Goal: Task Accomplishment & Management: Manage account settings

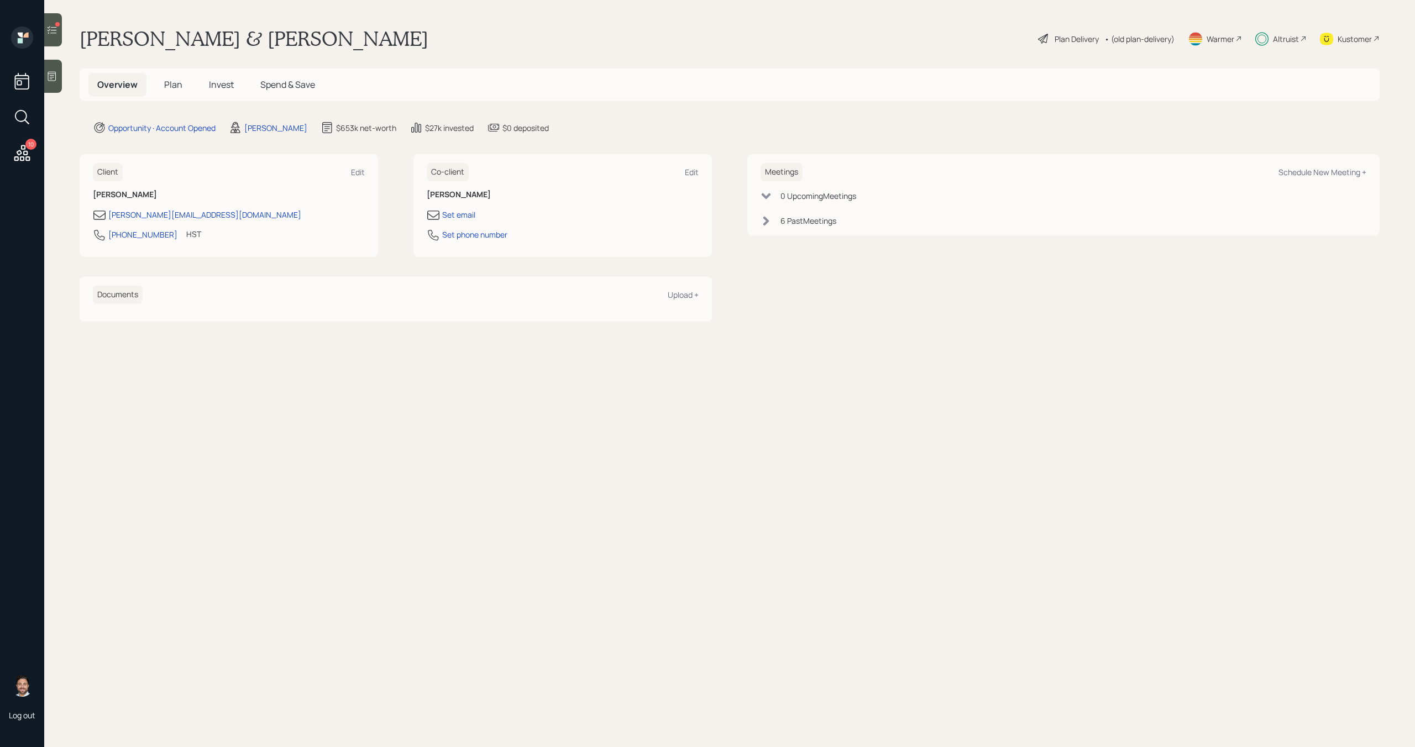
click at [57, 25] on div at bounding box center [57, 24] width 4 height 4
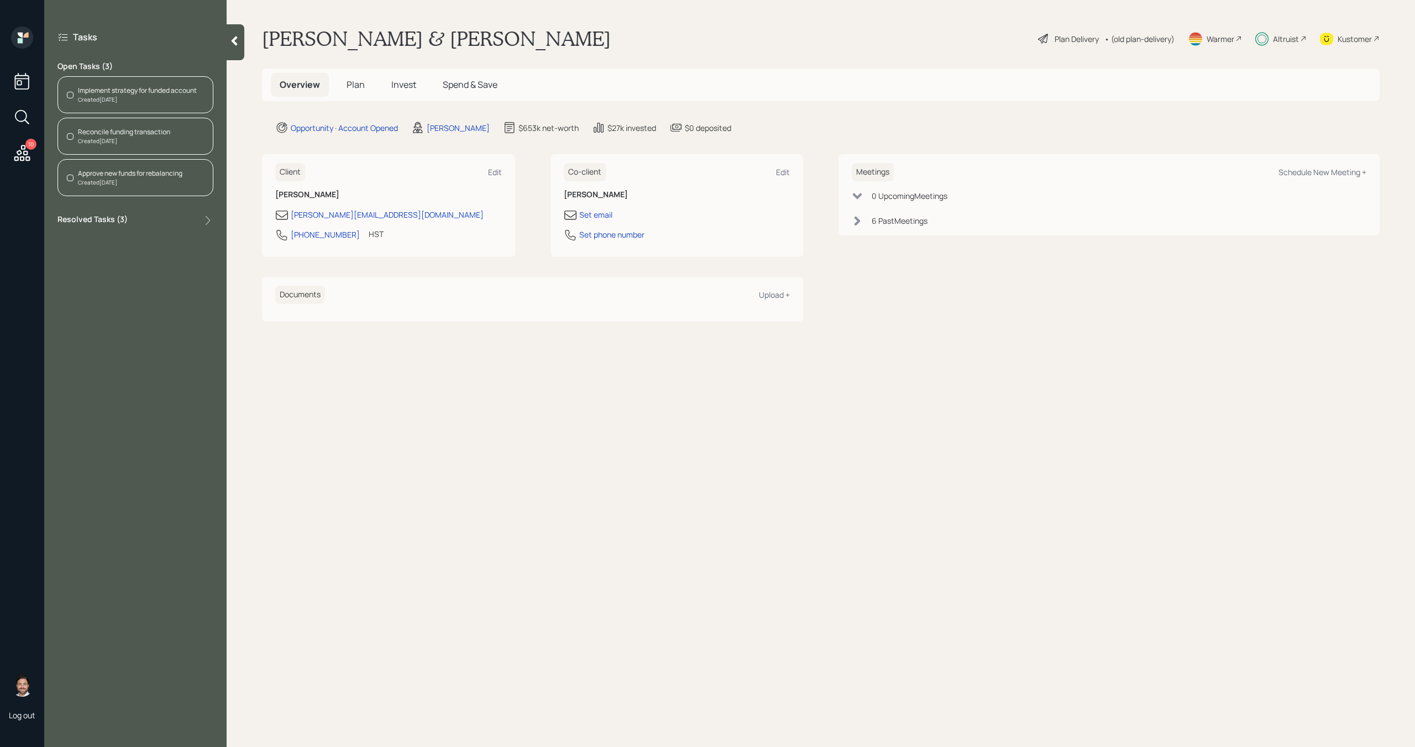
click at [412, 85] on span "Invest" at bounding box center [403, 84] width 25 height 12
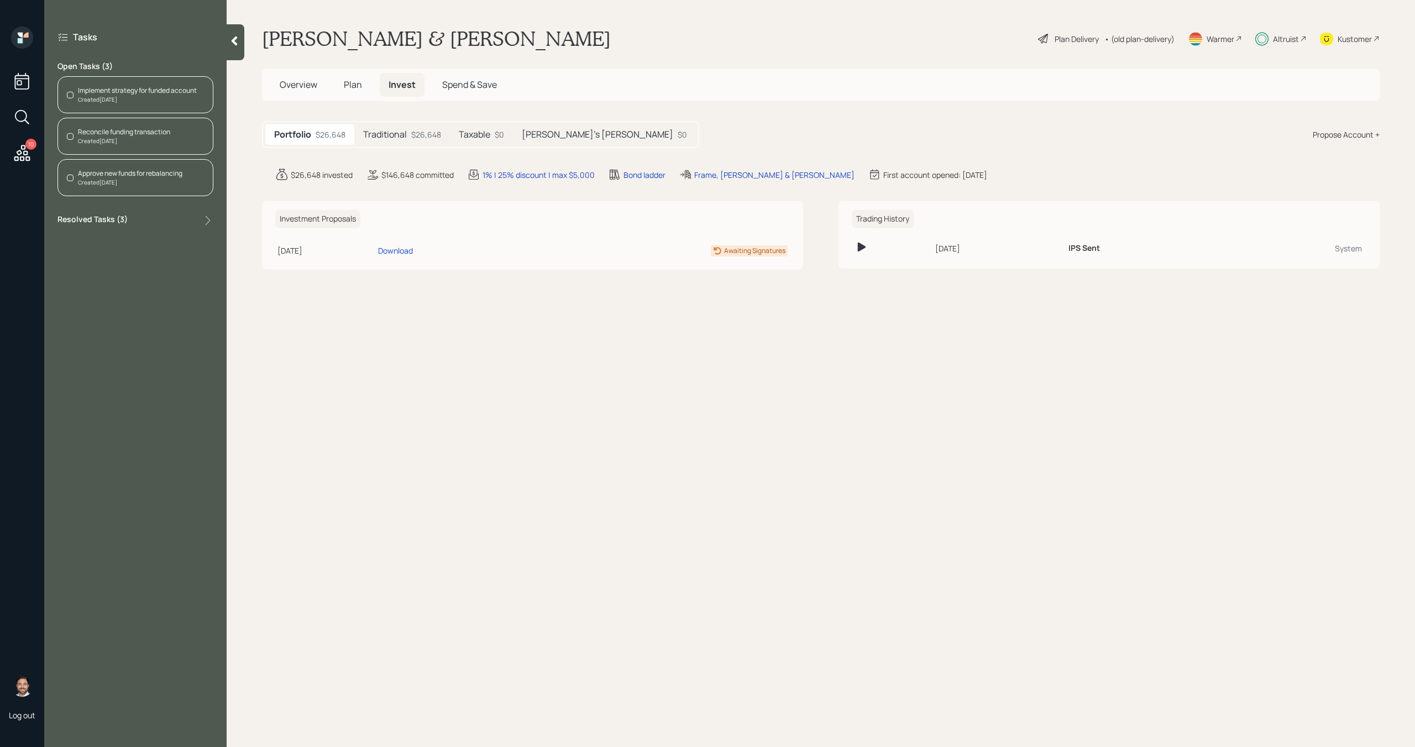
click at [408, 138] on div "Traditional $26,648" at bounding box center [402, 134] width 96 height 20
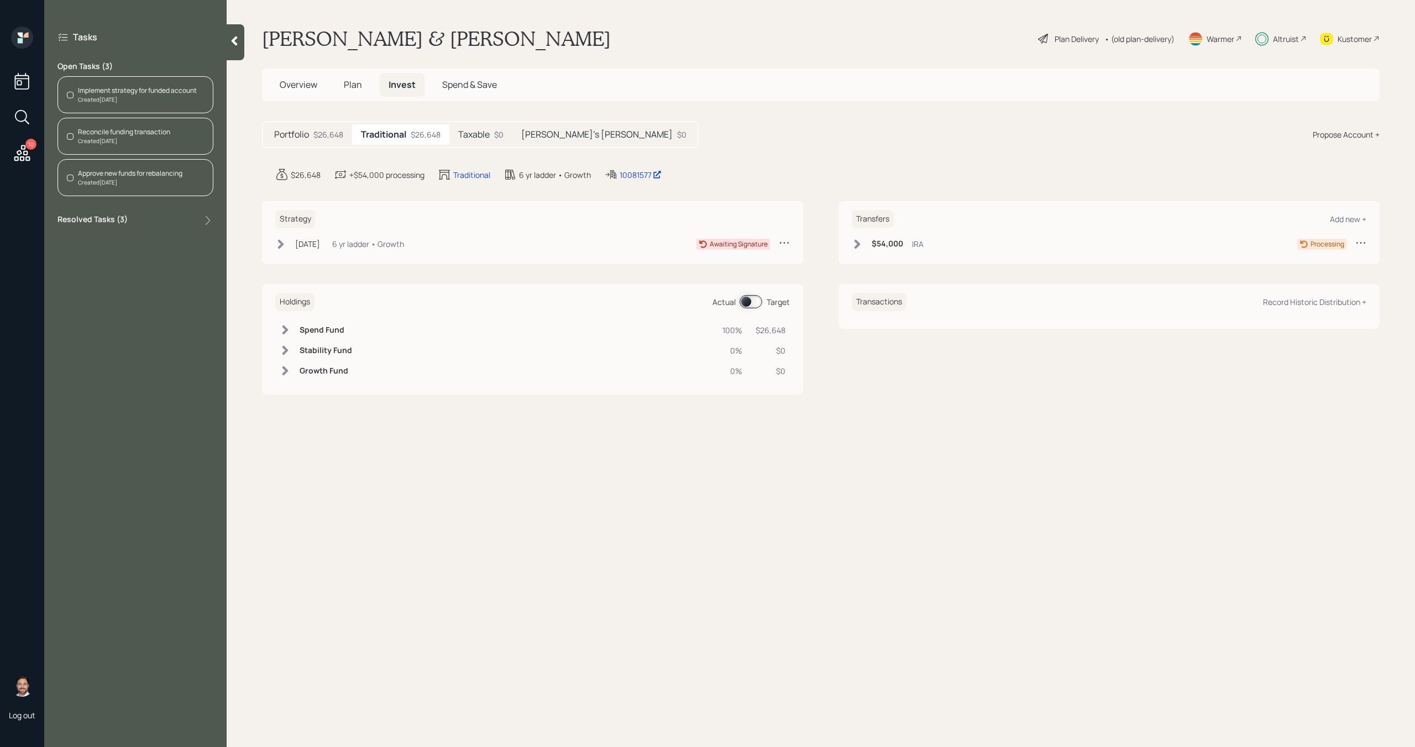
click at [471, 137] on h5 "Taxable" at bounding box center [474, 134] width 32 height 11
click at [530, 137] on h5 "Jackie's Roth" at bounding box center [596, 134] width 151 height 11
click at [284, 247] on icon at bounding box center [280, 244] width 11 height 11
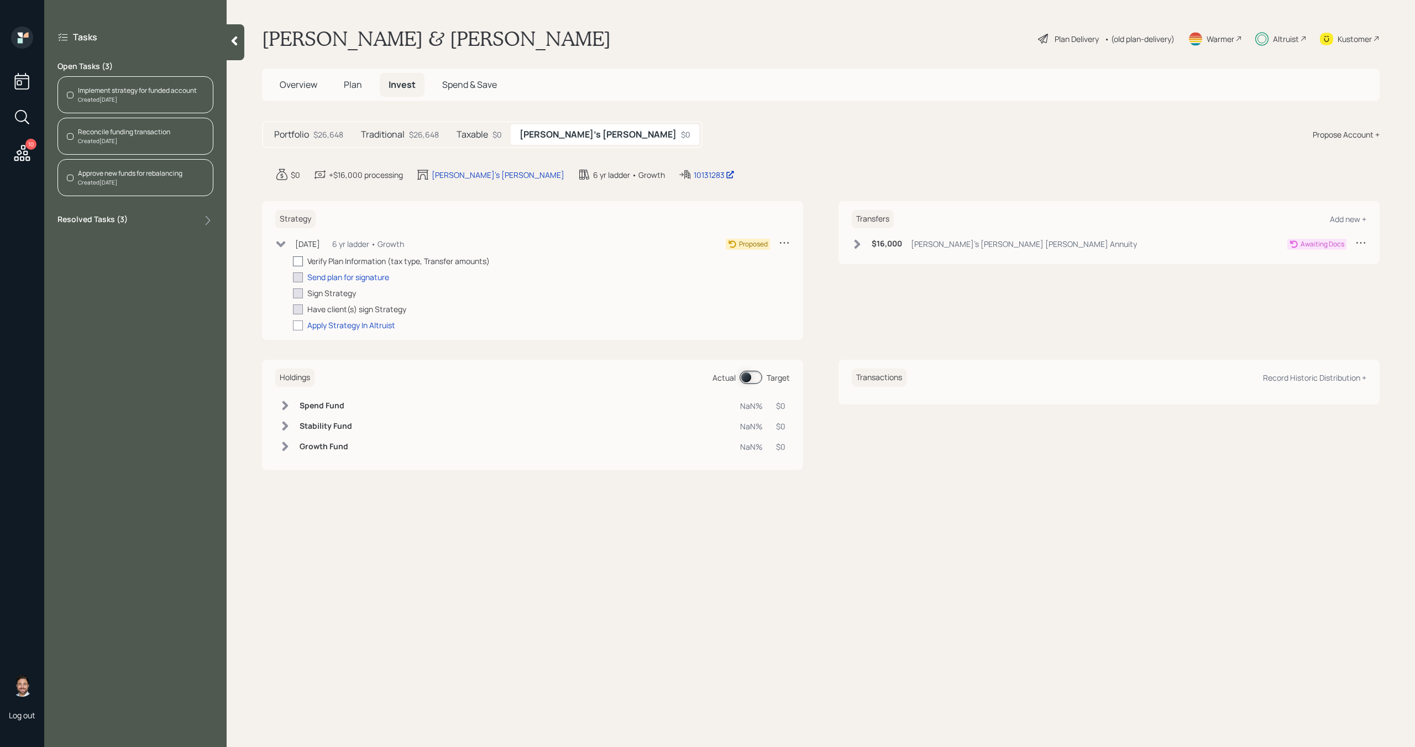
click at [301, 262] on div at bounding box center [298, 261] width 10 height 10
click at [293, 261] on input "checkbox" at bounding box center [292, 261] width 1 height 1
checkbox input "true"
click at [323, 281] on div "Send plan for signature" at bounding box center [348, 277] width 82 height 12
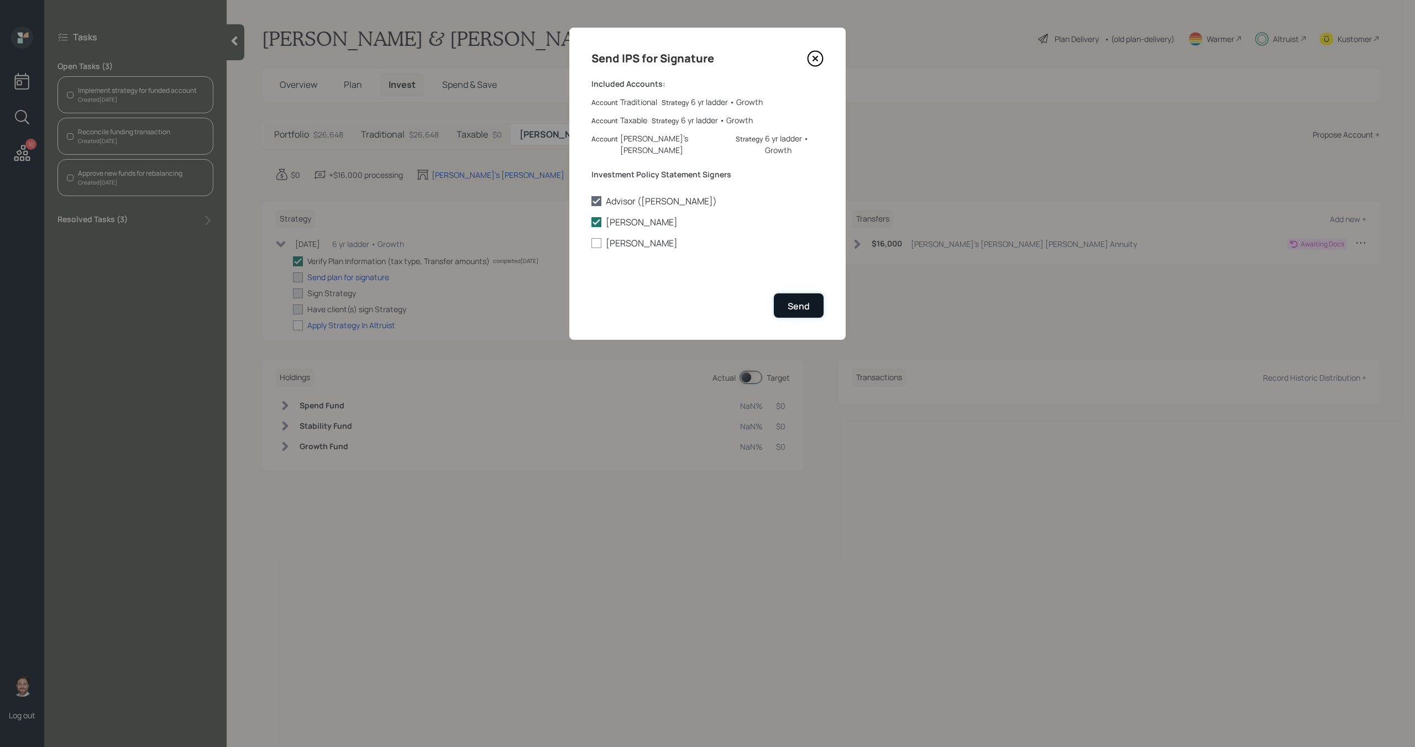
click at [798, 300] on div "Send" at bounding box center [799, 306] width 22 height 12
checkbox input "true"
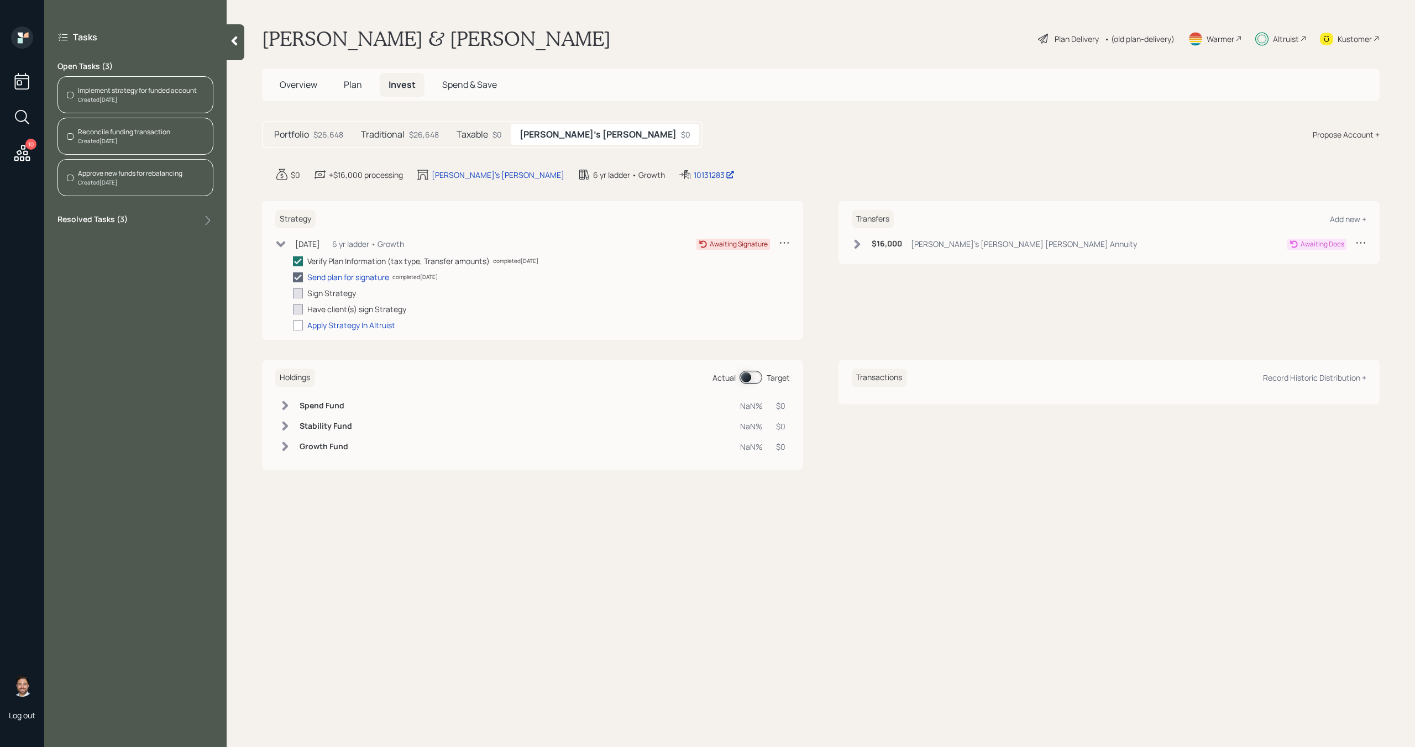
click at [1360, 39] on div "Kustomer" at bounding box center [1355, 39] width 34 height 12
click at [145, 125] on div "Reconcile funding transaction Created Today" at bounding box center [135, 136] width 156 height 37
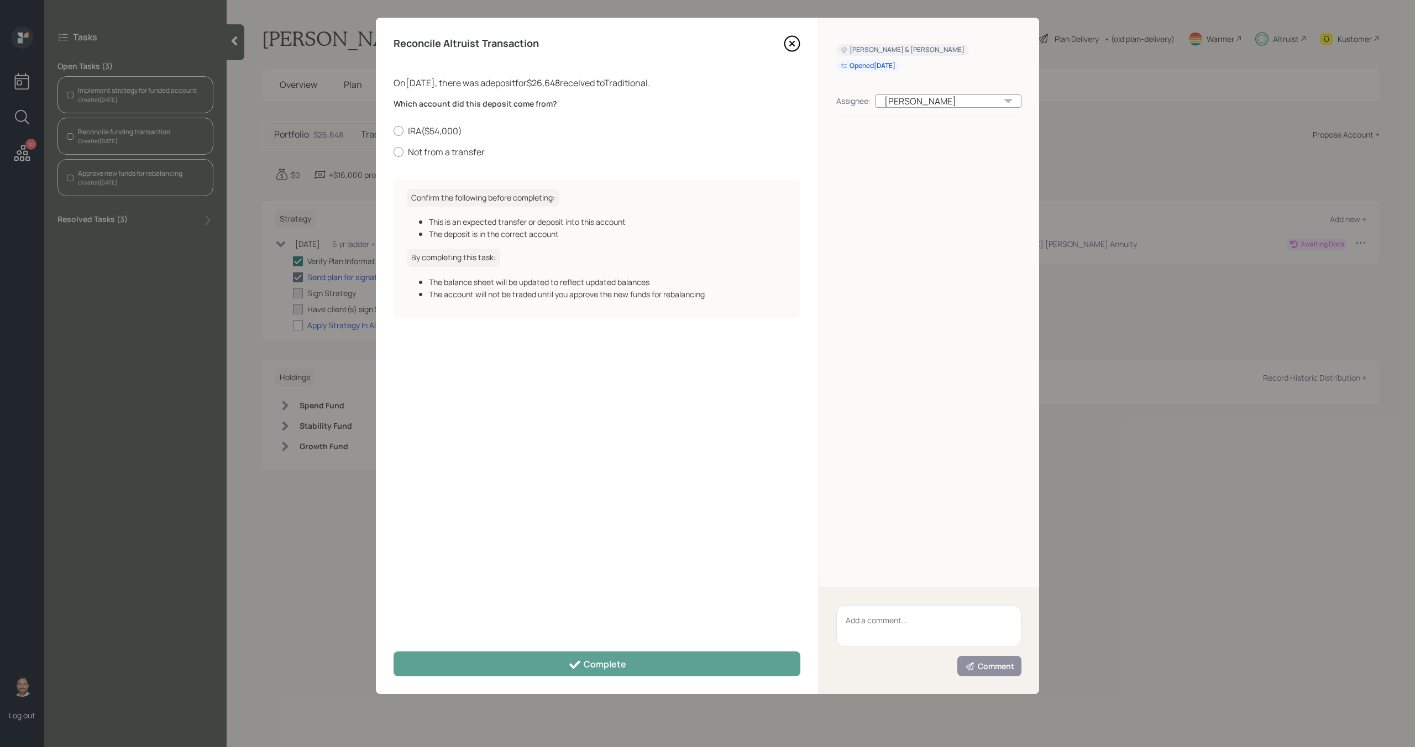
click at [792, 44] on icon at bounding box center [792, 43] width 17 height 17
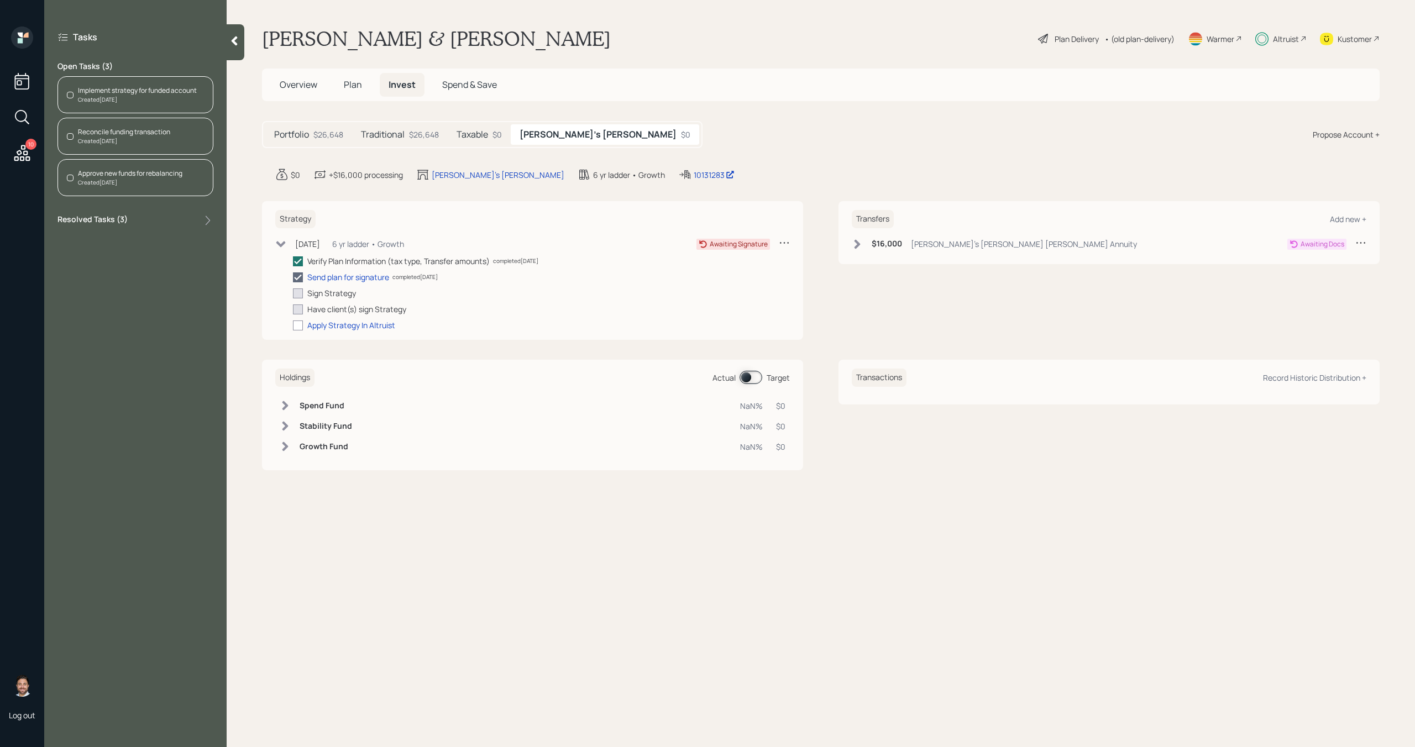
click at [406, 132] on div "Traditional $26,648" at bounding box center [400, 134] width 96 height 20
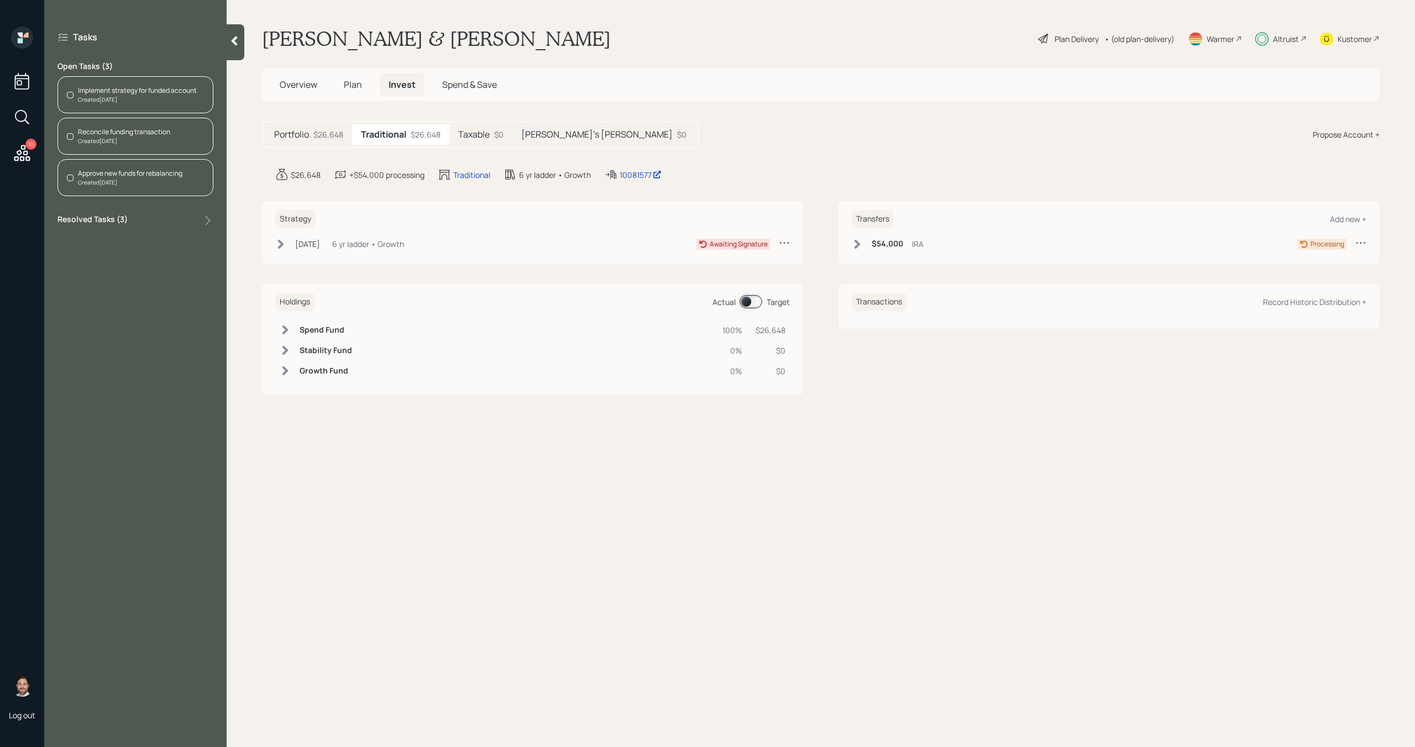
click at [354, 86] on span "Plan" at bounding box center [353, 84] width 18 height 12
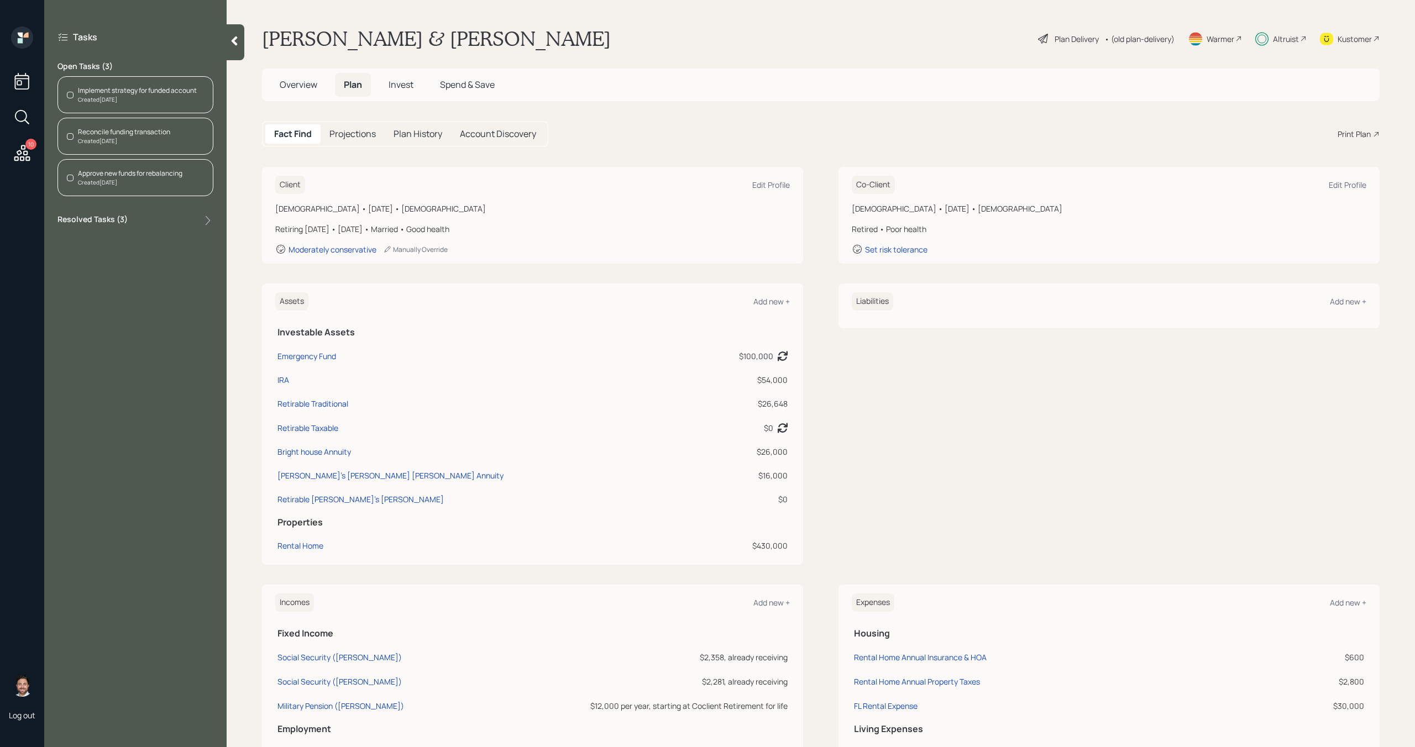
click at [404, 90] on span "Invest" at bounding box center [401, 84] width 25 height 12
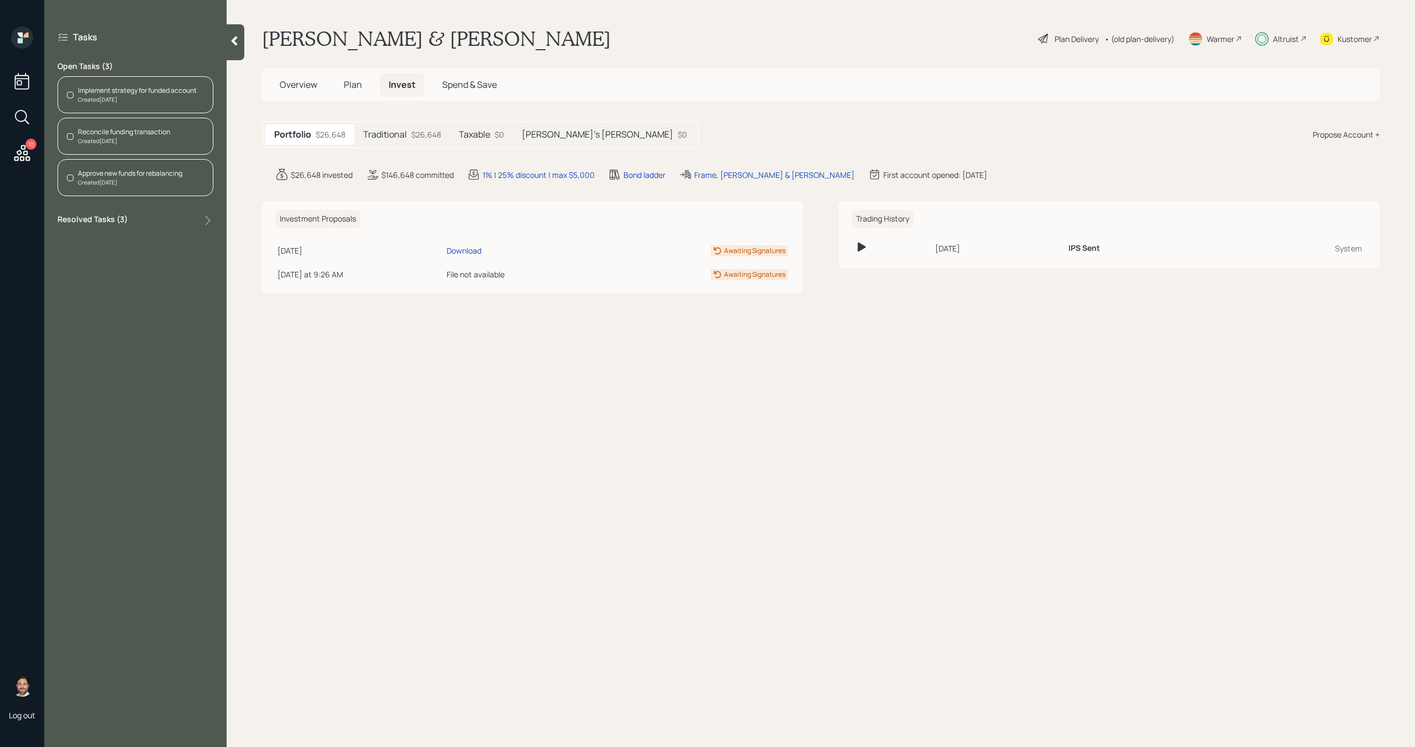
click at [406, 134] on h5 "Traditional" at bounding box center [385, 134] width 44 height 11
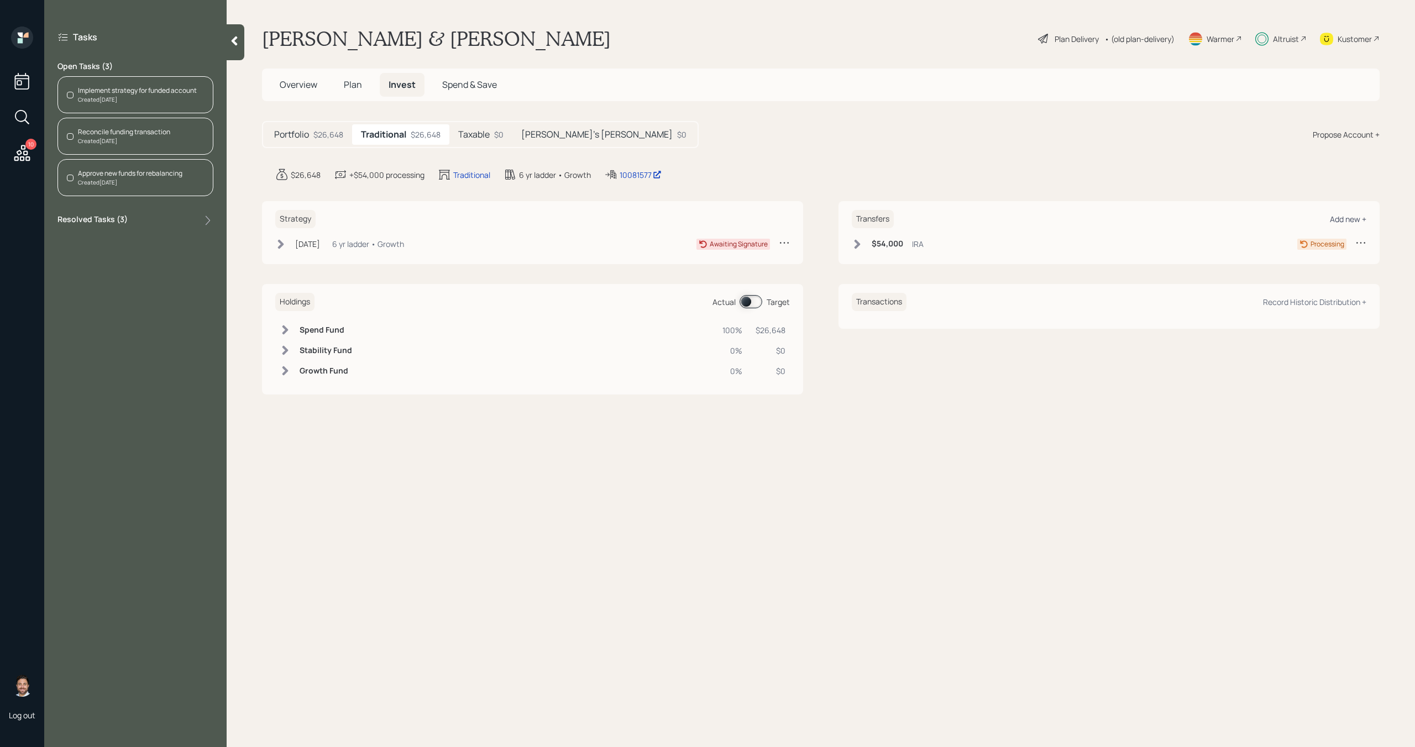
click at [1359, 217] on div "Add new +" at bounding box center [1348, 219] width 36 height 11
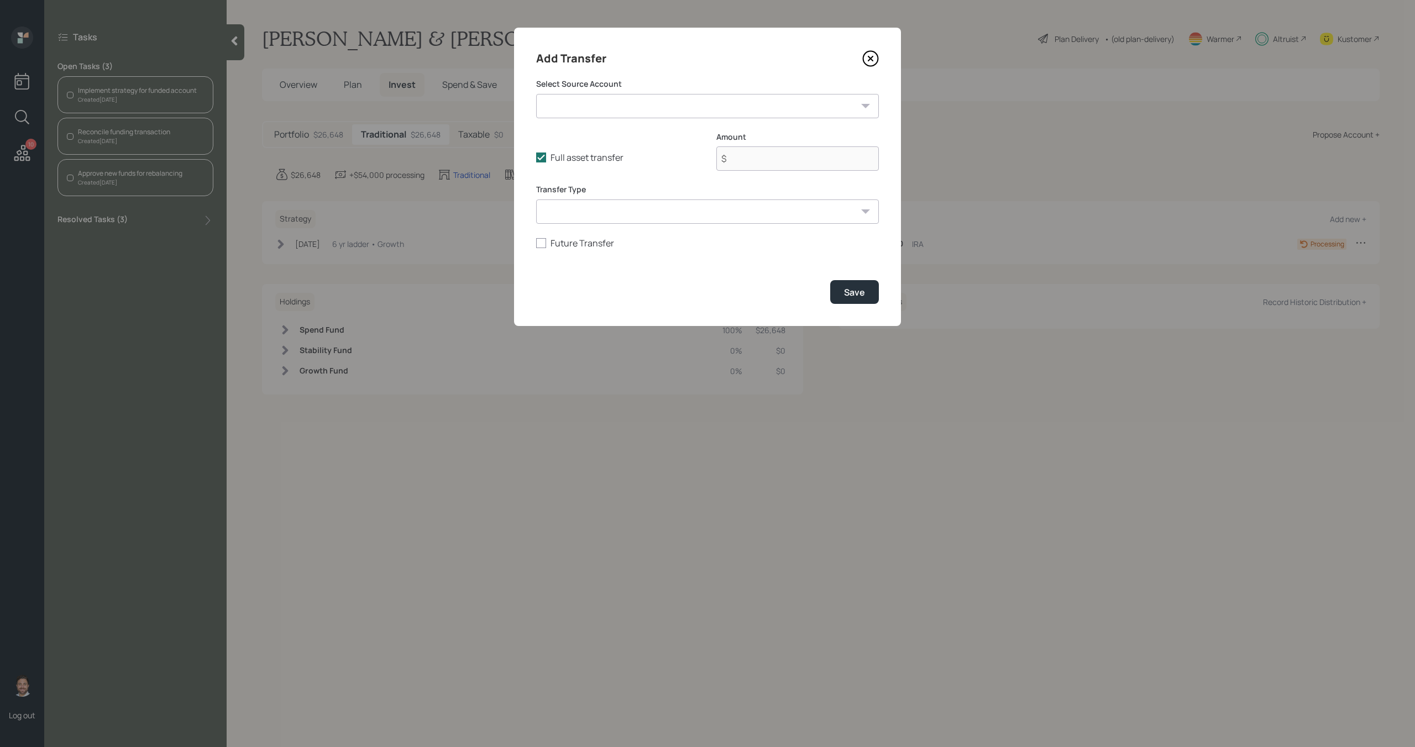
click at [711, 109] on select "Emergency Fund ($100,000 | Checking / Savings) IRA ($54,000 | IRA) Bright house…" at bounding box center [707, 106] width 343 height 24
select select "fe98ef22-7534-4db0-b3f9-a436d1615471"
click at [536, 94] on select "Emergency Fund ($100,000 | Checking / Savings) IRA ($54,000 | IRA) Bright house…" at bounding box center [707, 106] width 343 height 24
type input "$ 26,000"
click at [663, 212] on select "ACAT Transfer Non ACAT Transfer Capitalize Rollover Rollover Deposit" at bounding box center [707, 212] width 343 height 24
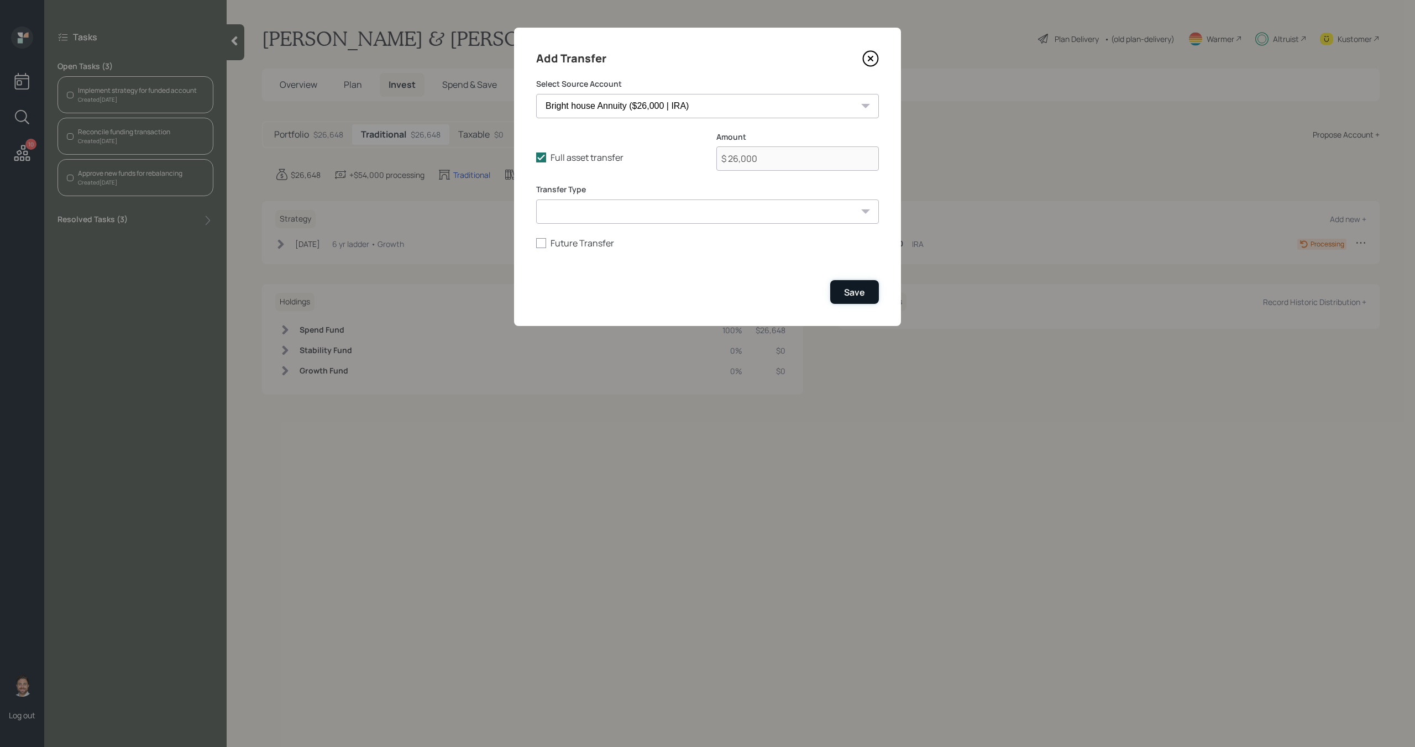
click at [862, 287] on div "Save" at bounding box center [854, 292] width 21 height 12
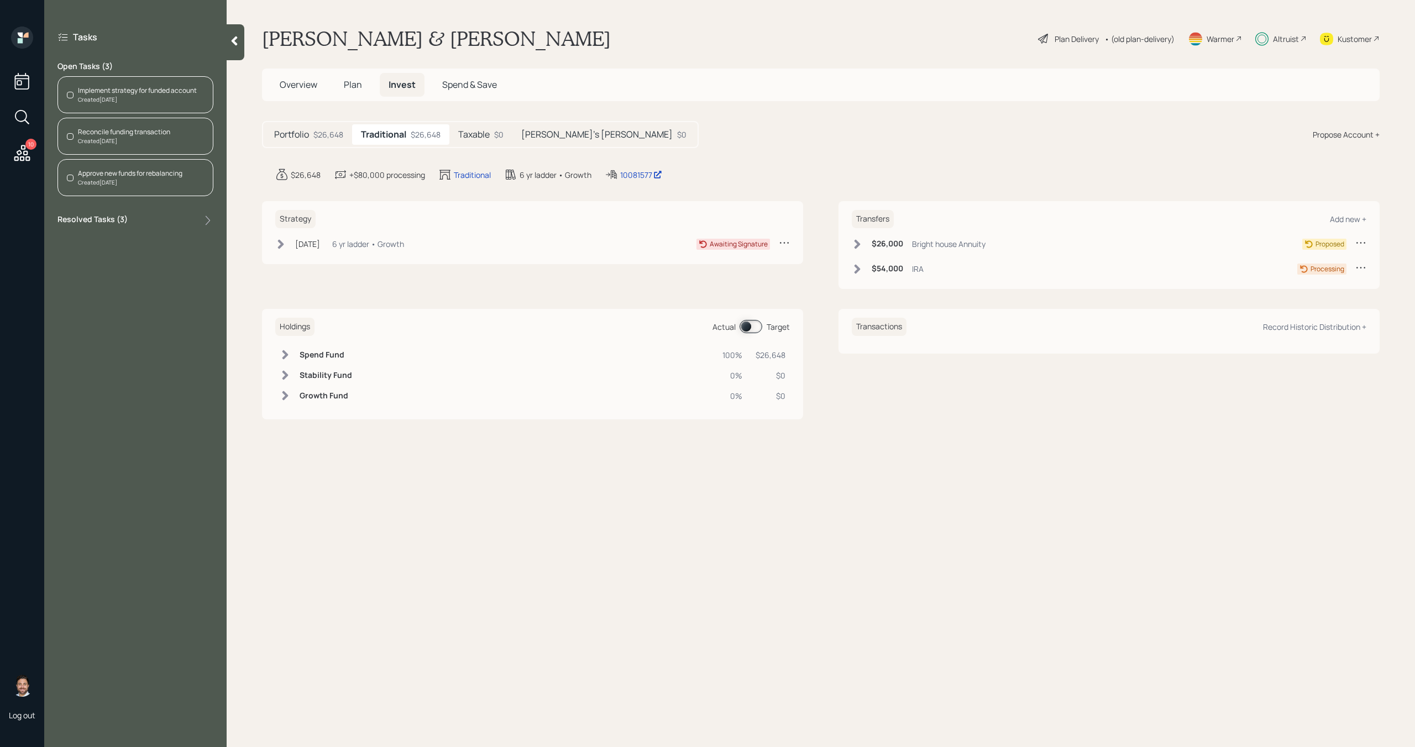
click at [856, 244] on icon at bounding box center [857, 244] width 11 height 11
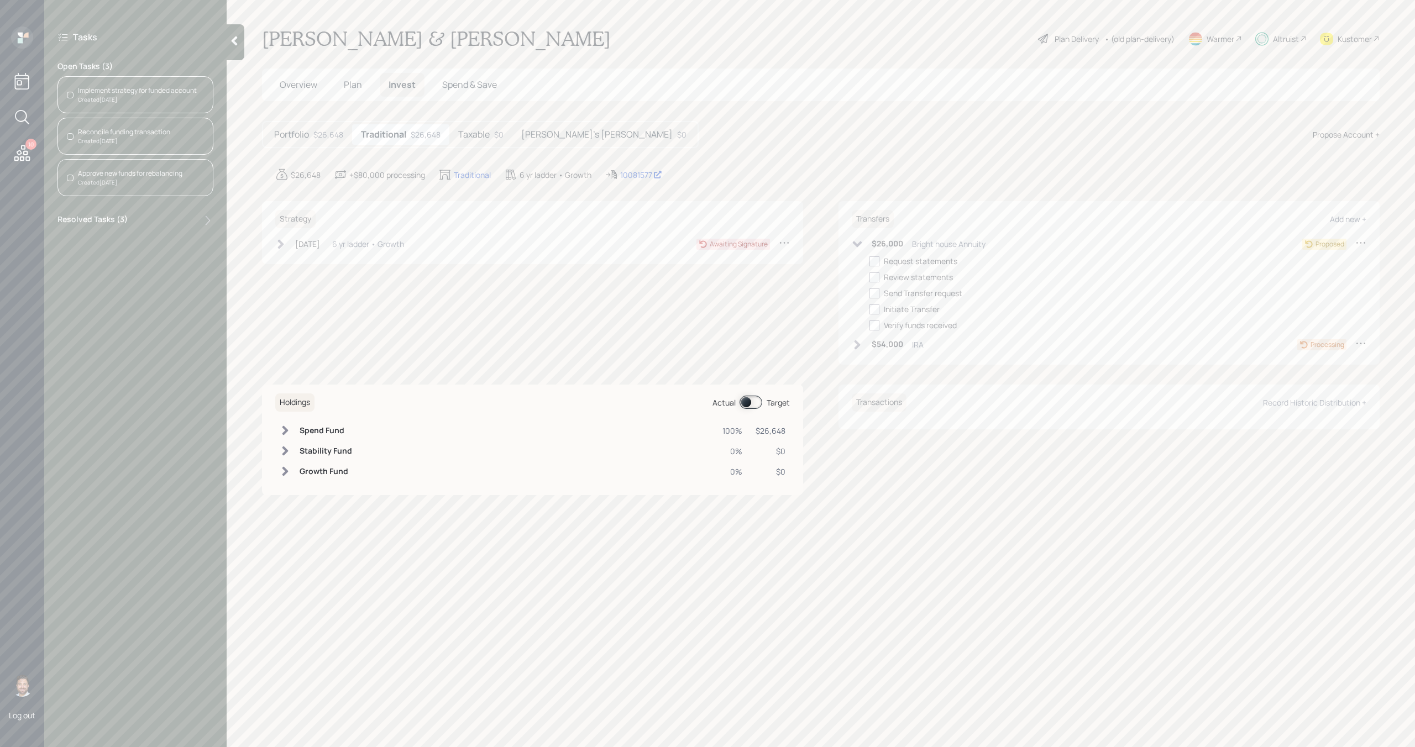
click at [860, 343] on icon at bounding box center [857, 344] width 11 height 11
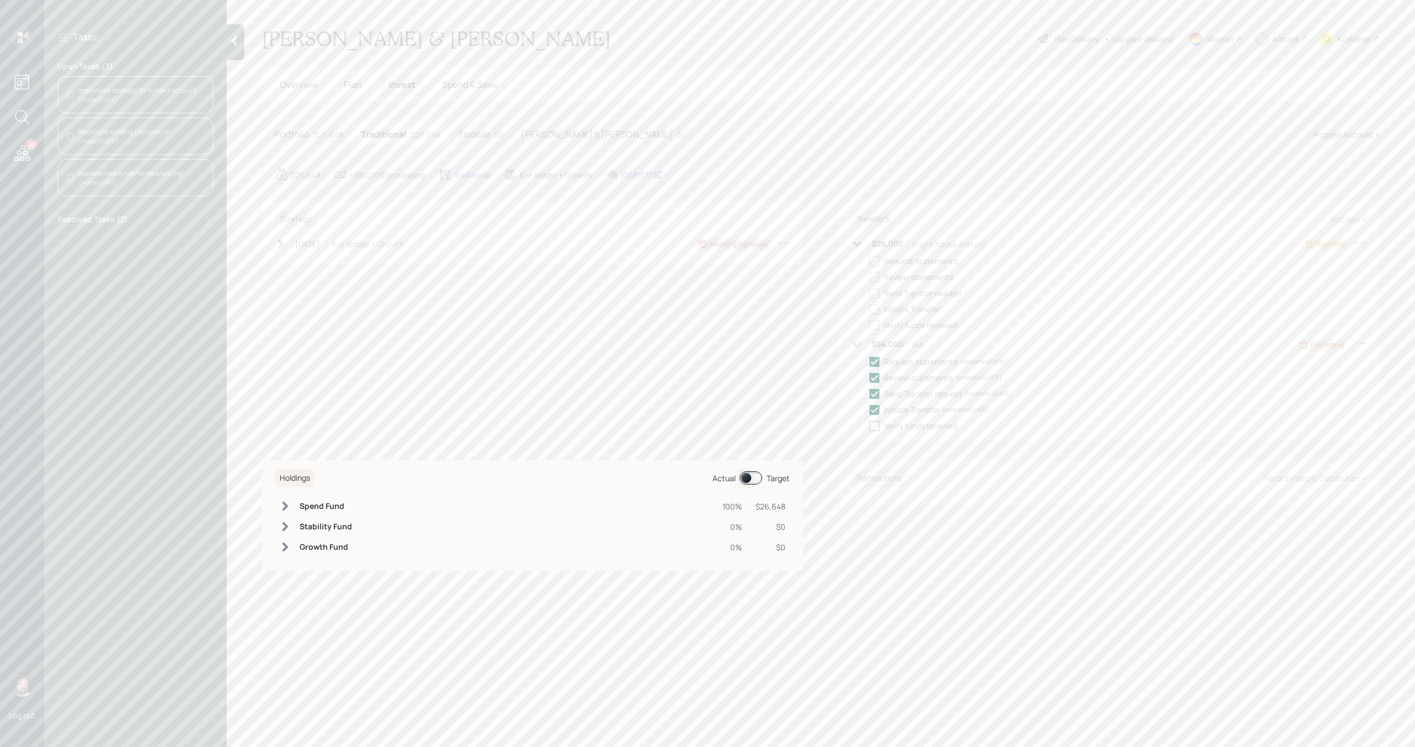
click at [860, 343] on icon at bounding box center [857, 345] width 9 height 6
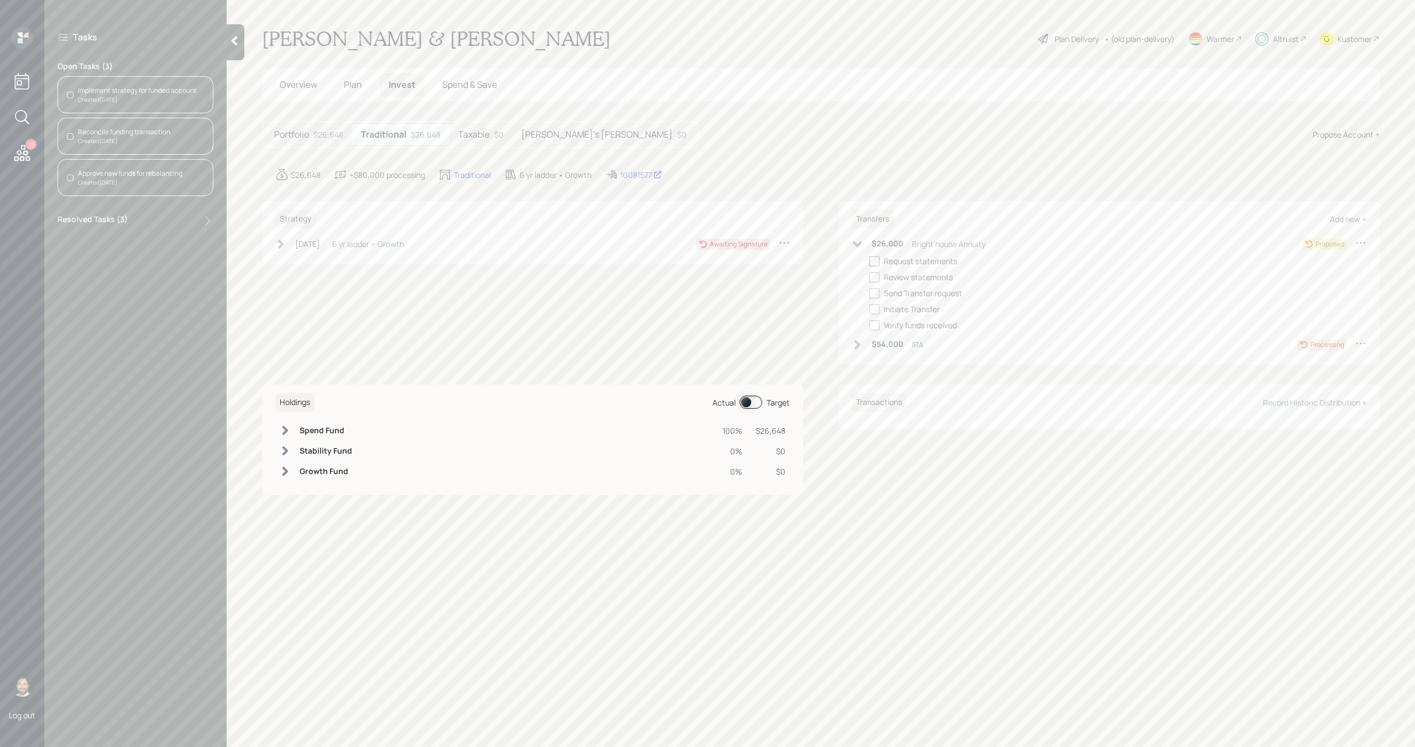
click at [873, 264] on div at bounding box center [875, 261] width 10 height 10
click at [870, 261] on input "checkbox" at bounding box center [869, 261] width 1 height 1
checkbox input "true"
click at [873, 283] on div "Request statements completed 08/26/25 Review statements Send Transfer request I…" at bounding box center [1118, 293] width 497 height 76
click at [873, 291] on div at bounding box center [875, 294] width 10 height 10
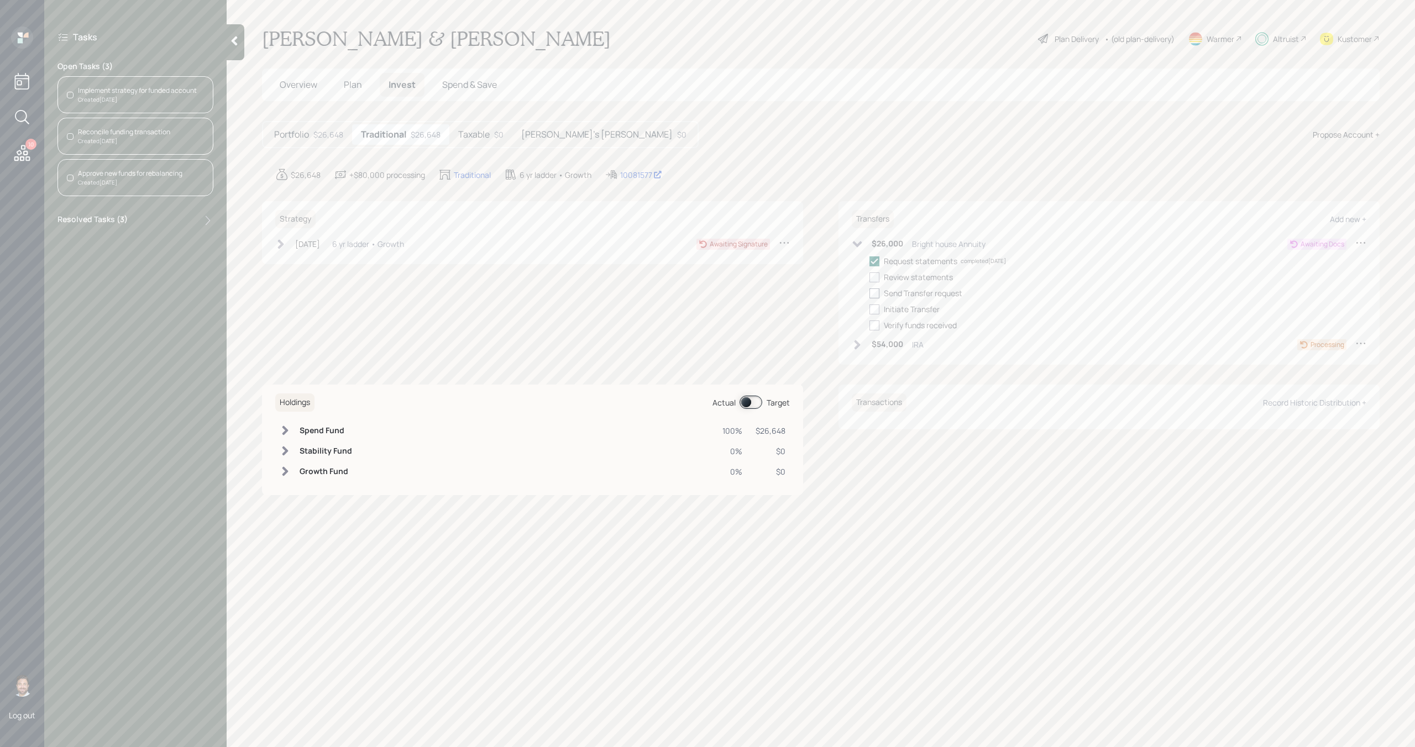
click at [870, 293] on input "checkbox" at bounding box center [869, 293] width 1 height 1
checkbox input "true"
click at [874, 270] on div "Request statements completed 08/26/25 Review statements Send Transfer request c…" at bounding box center [1118, 293] width 497 height 76
click at [875, 277] on div at bounding box center [875, 278] width 10 height 10
click at [870, 277] on input "checkbox" at bounding box center [869, 277] width 1 height 1
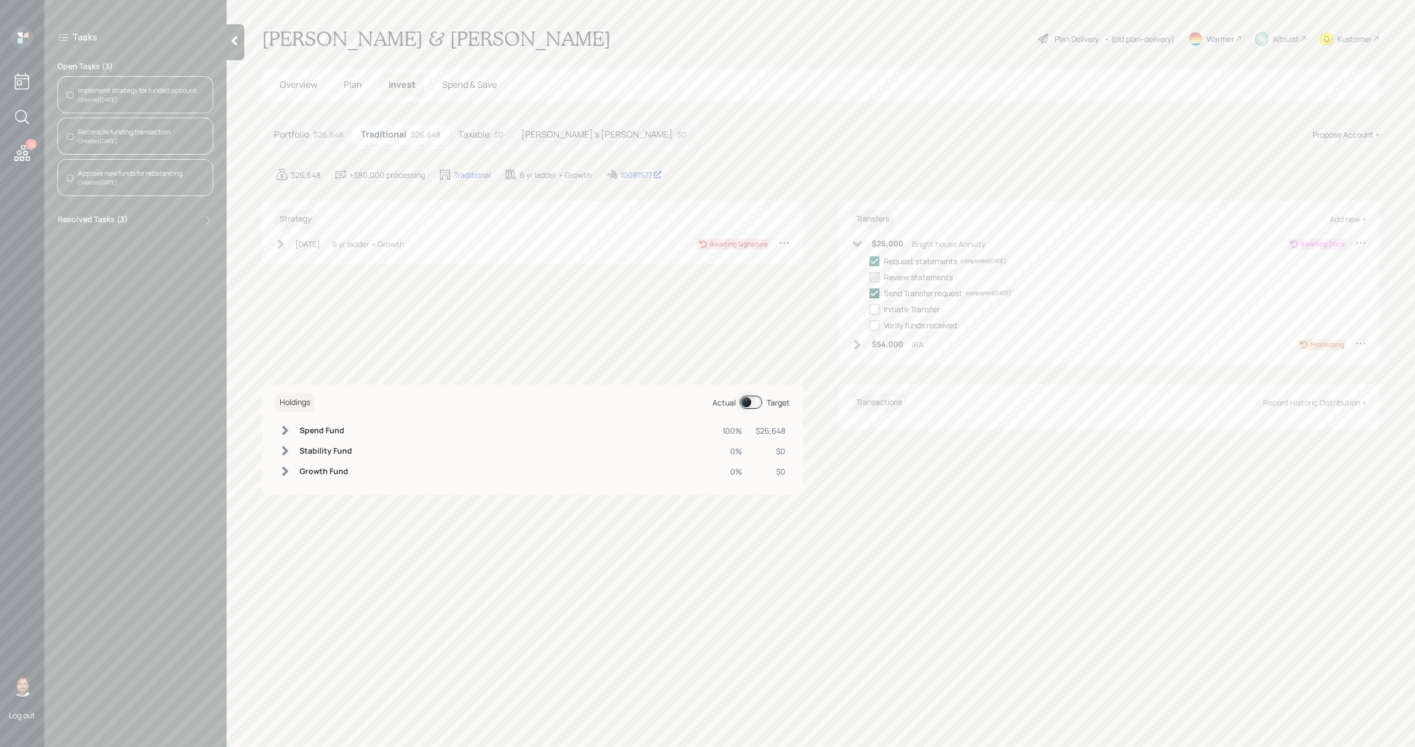
checkbox input "true"
click at [875, 307] on div at bounding box center [875, 310] width 10 height 10
click at [870, 309] on input "checkbox" at bounding box center [869, 309] width 1 height 1
checkbox input "true"
click at [858, 242] on icon at bounding box center [857, 244] width 11 height 11
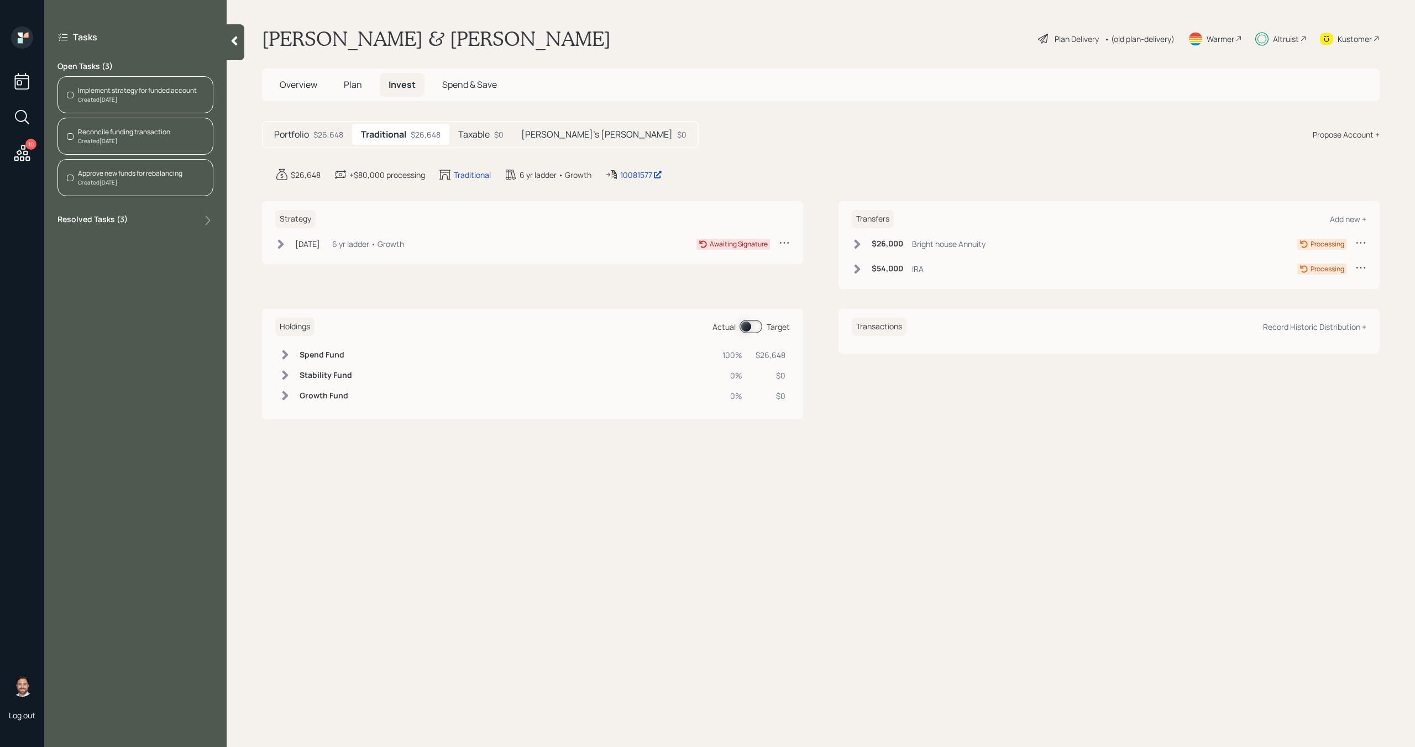
click at [156, 136] on div "Reconcile funding transaction" at bounding box center [124, 132] width 92 height 10
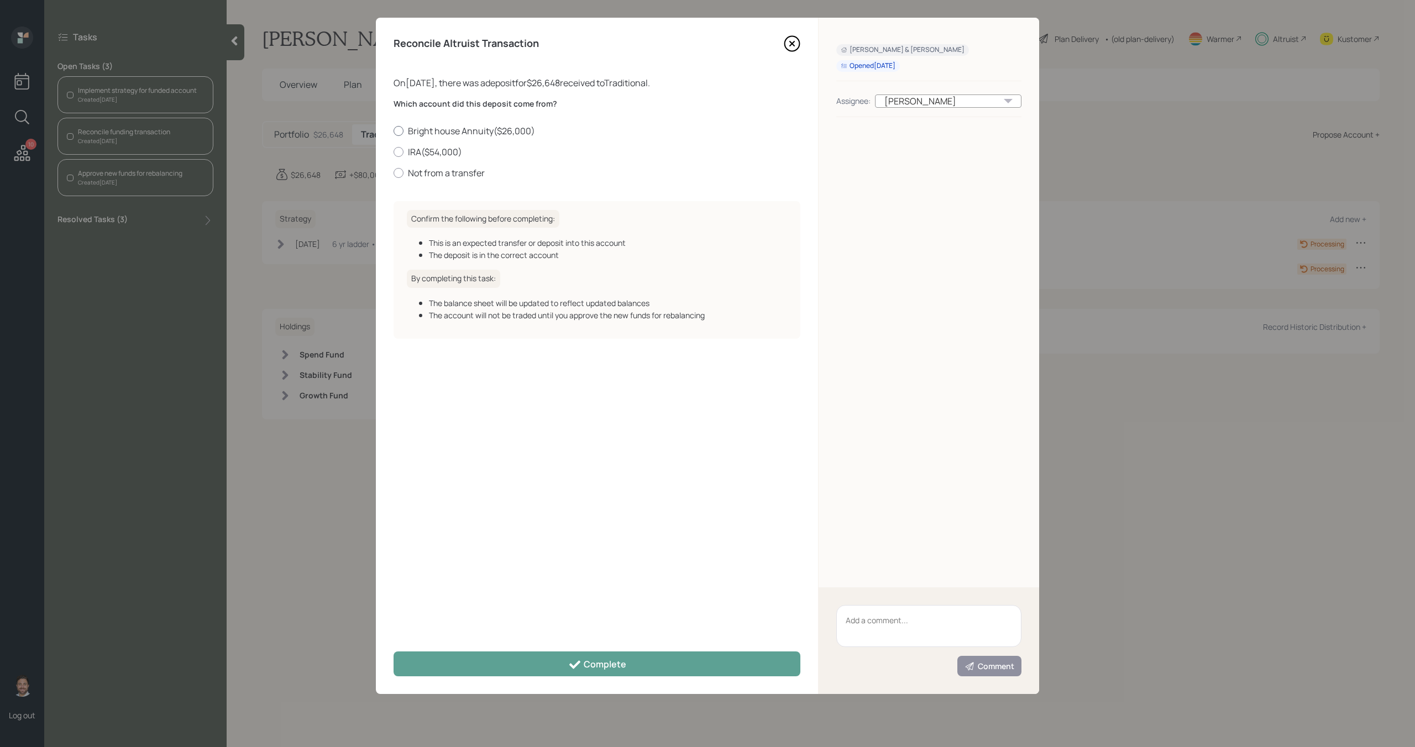
click at [402, 133] on div at bounding box center [399, 131] width 10 height 10
click at [394, 131] on input "Bright house Annuity ( $26,000 )" at bounding box center [393, 130] width 1 height 1
radio input "true"
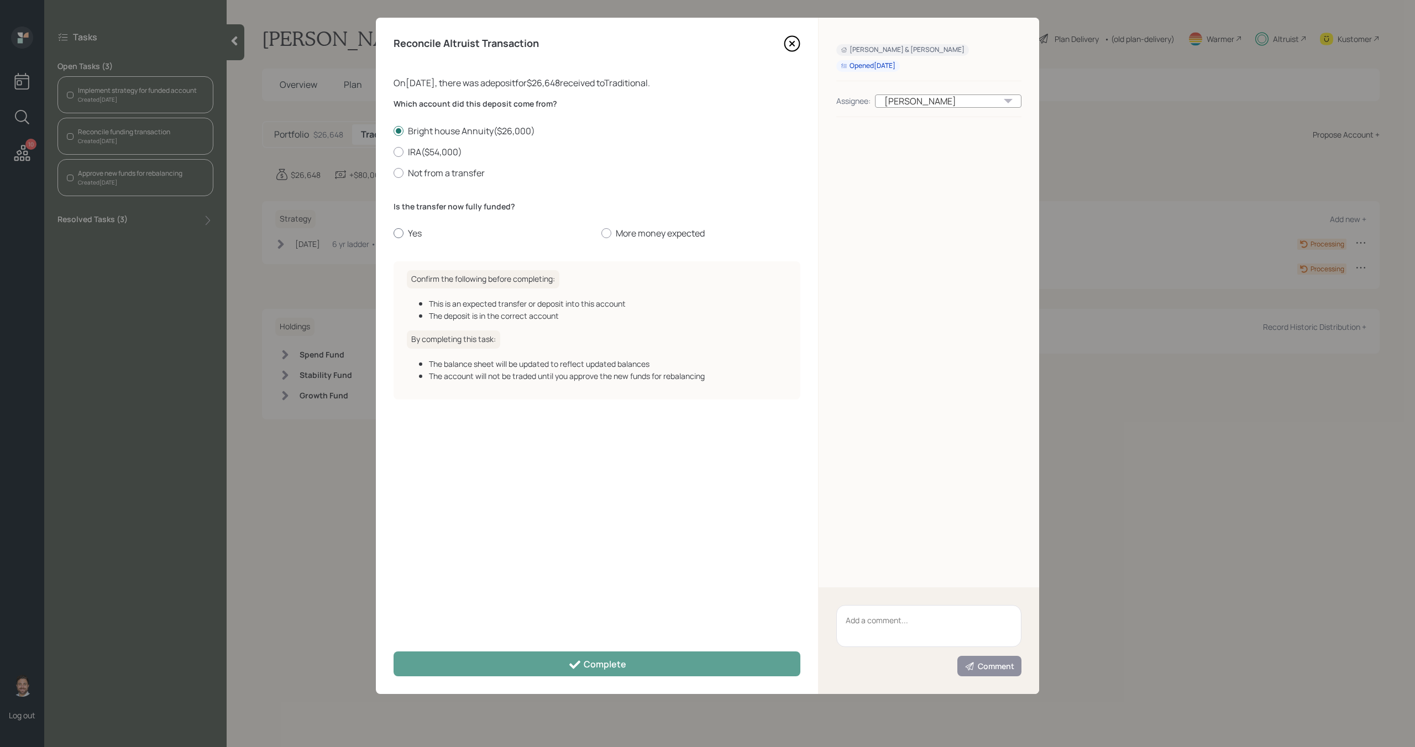
click at [397, 235] on div at bounding box center [399, 233] width 10 height 10
click at [394, 234] on input "Yes" at bounding box center [393, 233] width 1 height 1
radio input "true"
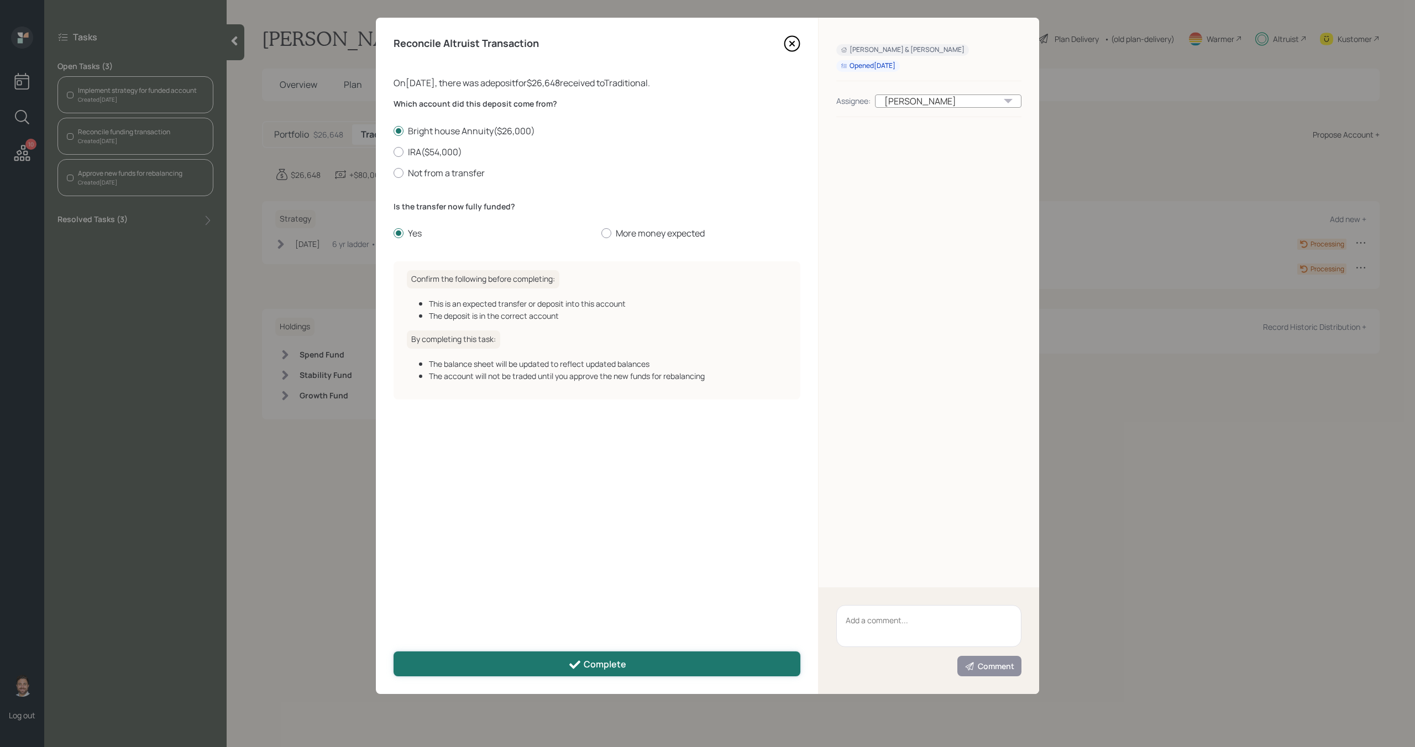
click at [490, 662] on button "Complete" at bounding box center [597, 664] width 407 height 25
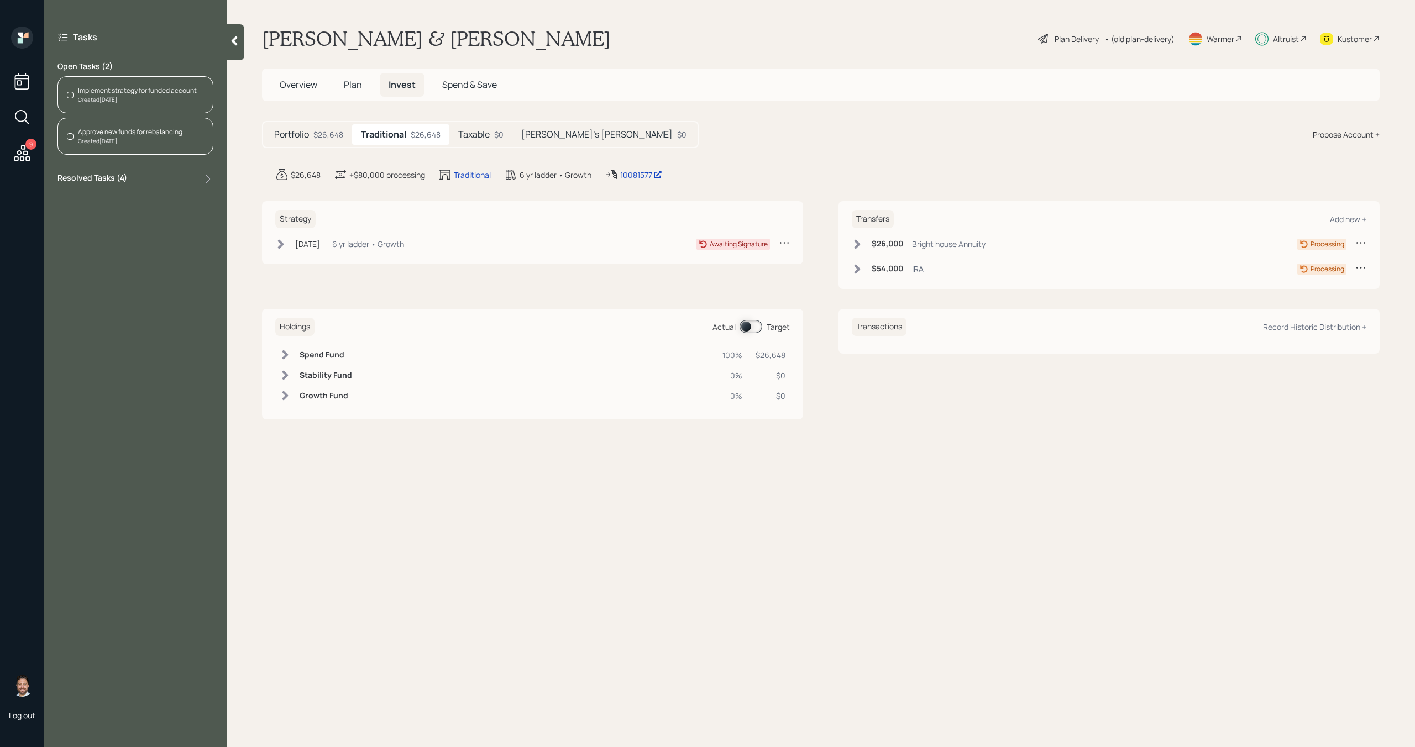
click at [234, 45] on icon at bounding box center [234, 40] width 11 height 11
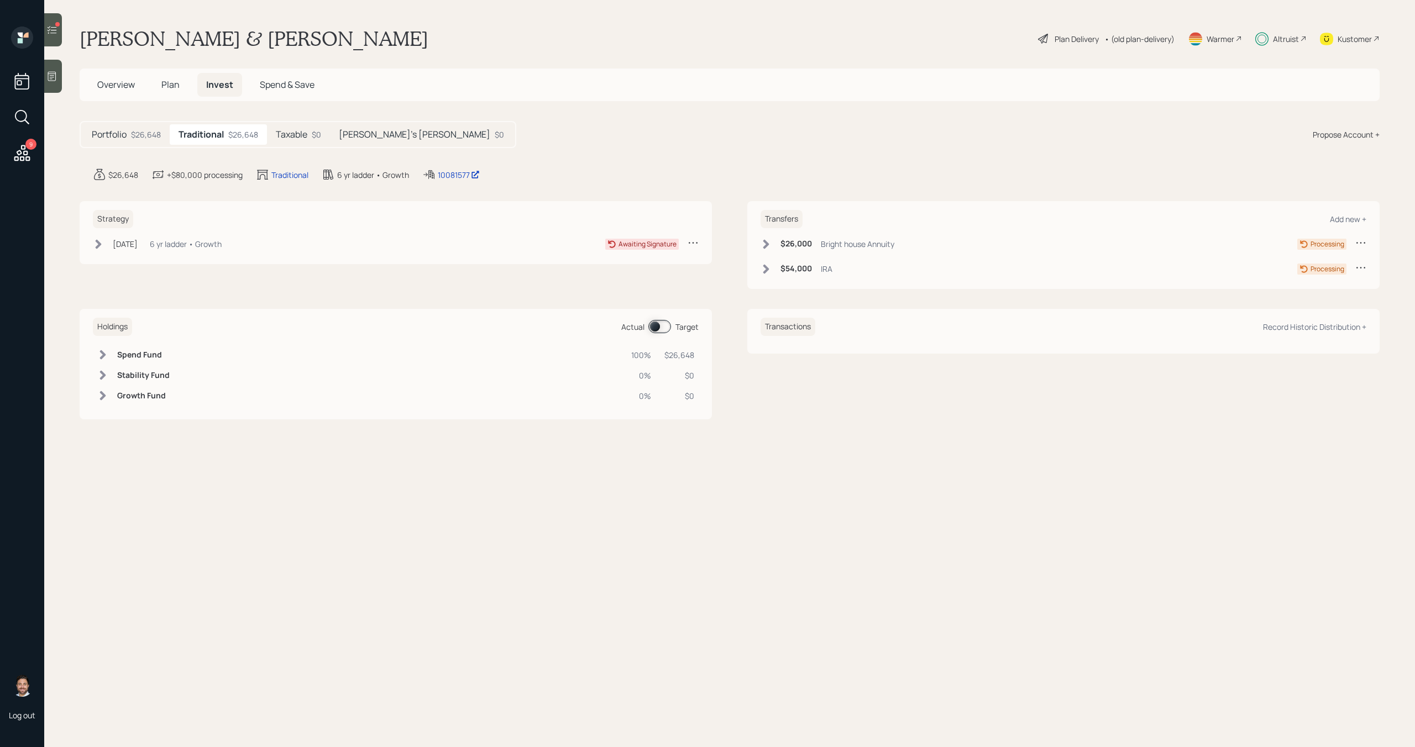
click at [21, 154] on icon at bounding box center [22, 153] width 16 height 16
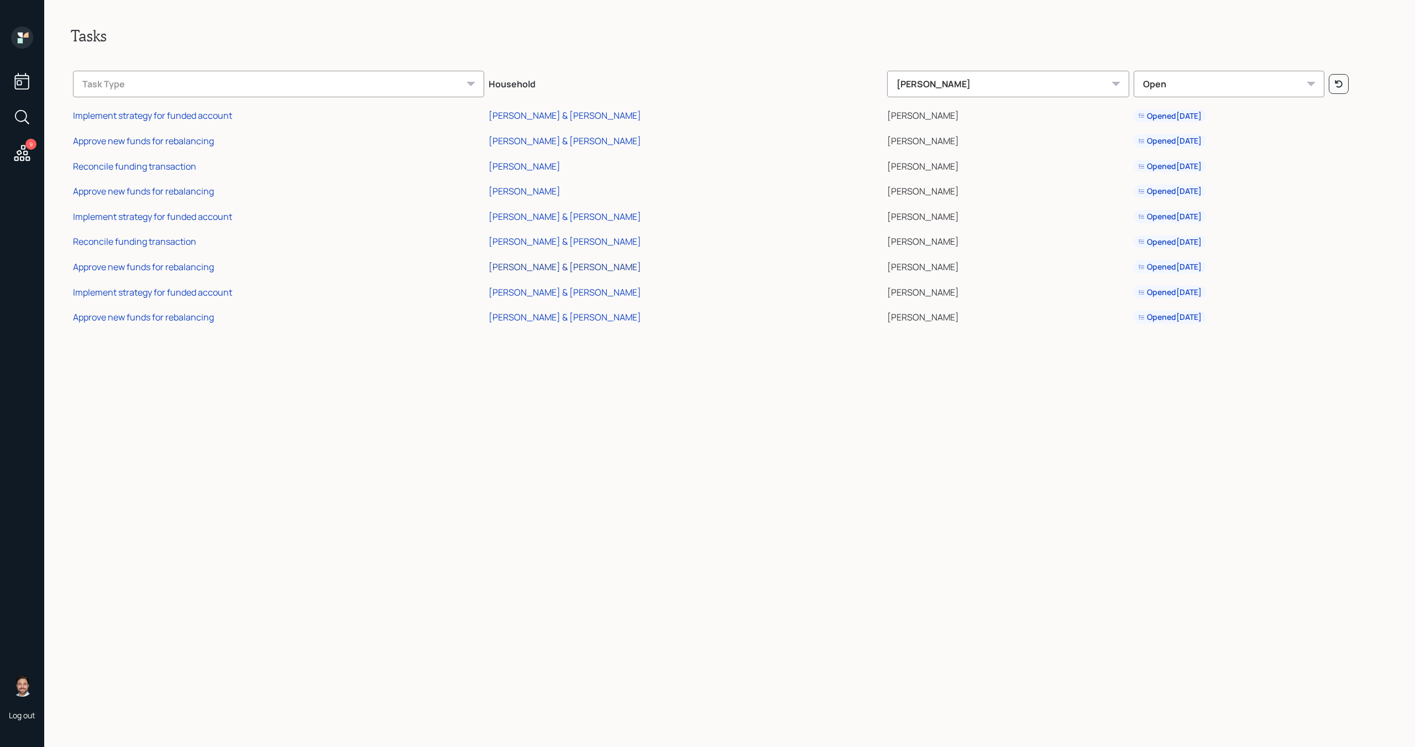
click at [569, 268] on div "Danny & Phoebe Bryant" at bounding box center [565, 267] width 153 height 12
